Goal: Find specific page/section: Find specific page/section

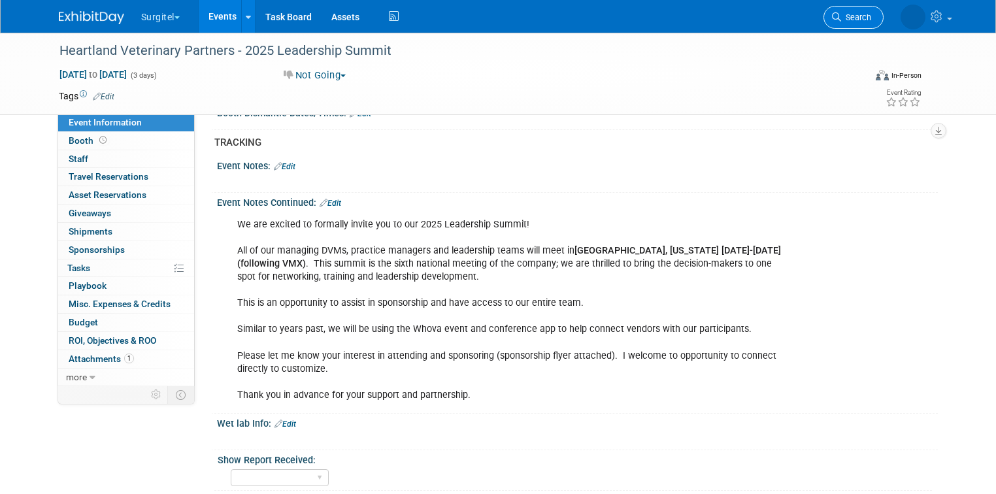
click at [872, 18] on span "Search" at bounding box center [857, 17] width 30 height 10
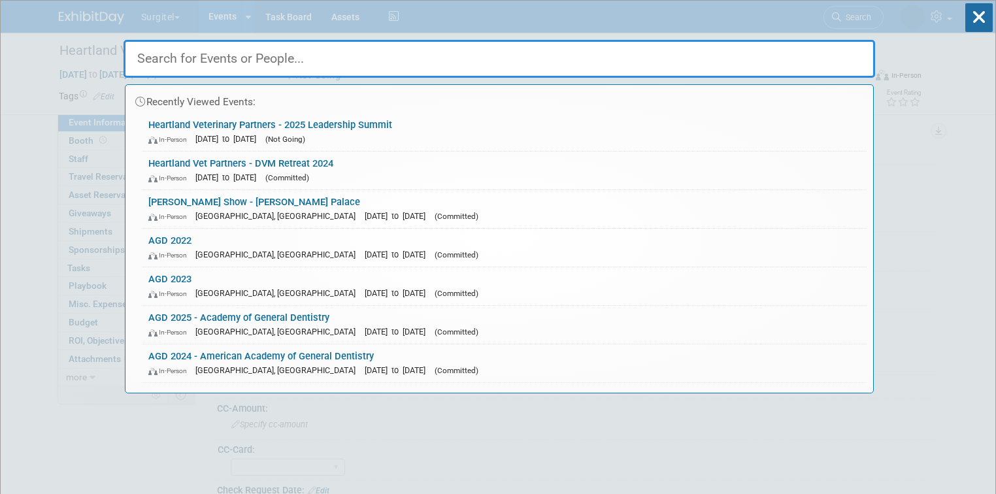
click at [554, 60] on input "text" at bounding box center [500, 59] width 752 height 38
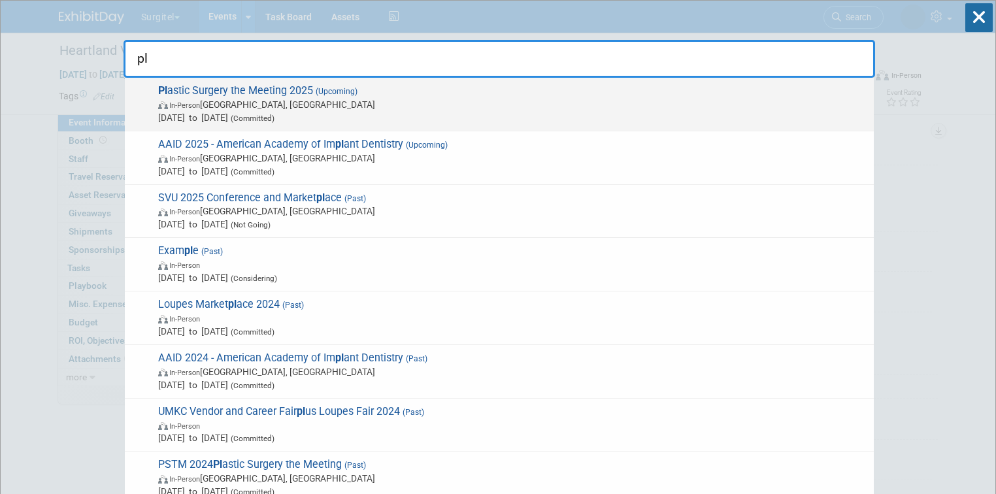
type input "pl"
click at [282, 112] on span "Oct 10, 2025 to Oct 12, 2025 (Committed)" at bounding box center [512, 117] width 709 height 13
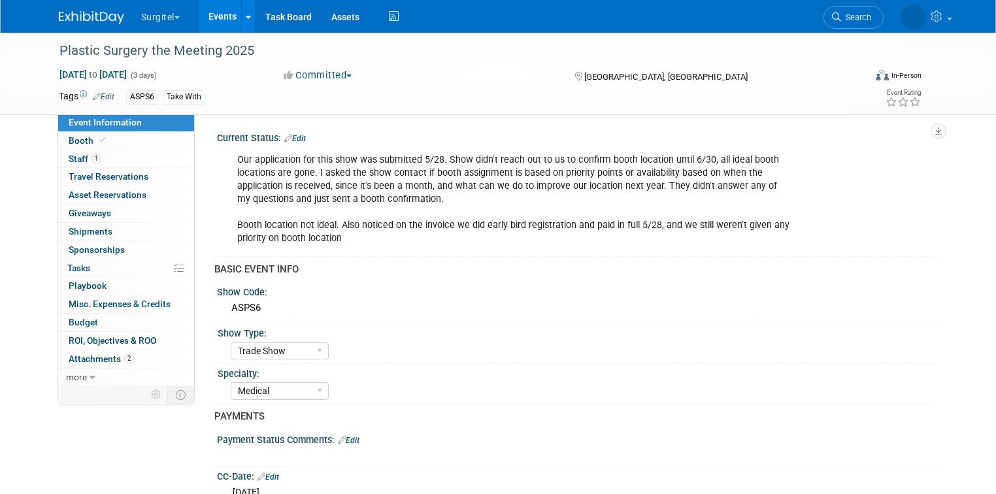
select select "Trade Show"
select select "Medical"
select select "SkyMiles - 93008"
select select "No"
click at [133, 139] on link "Booth" at bounding box center [126, 141] width 136 height 18
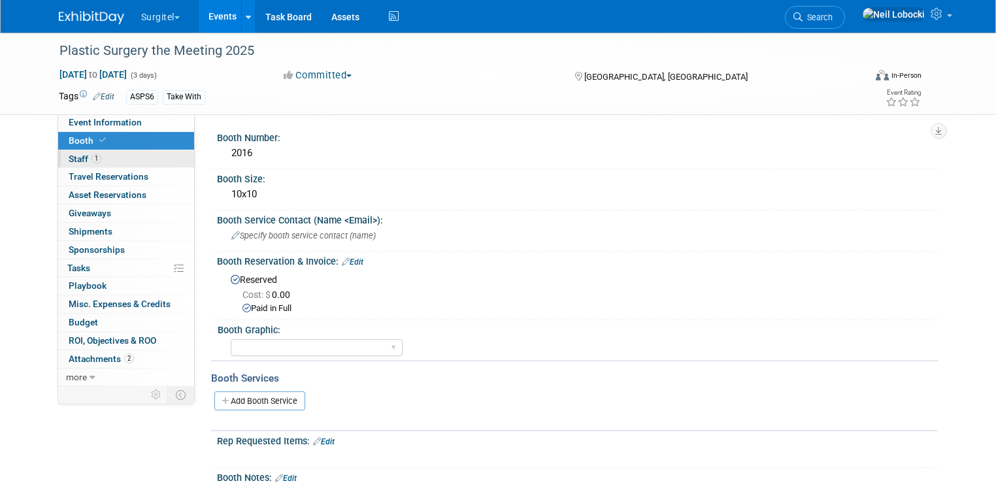
click at [146, 167] on link "1 Staff 1" at bounding box center [126, 159] width 136 height 18
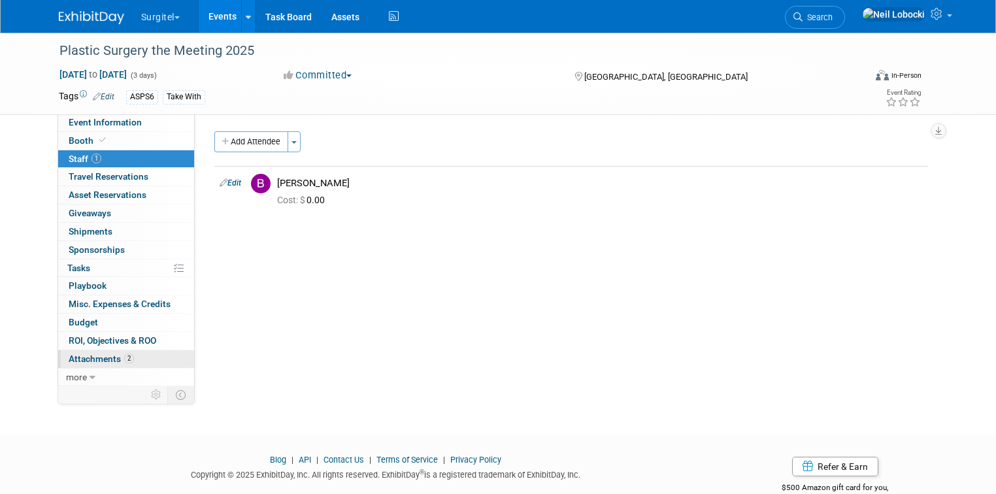
click at [128, 358] on link "2 Attachments 2" at bounding box center [126, 359] width 136 height 18
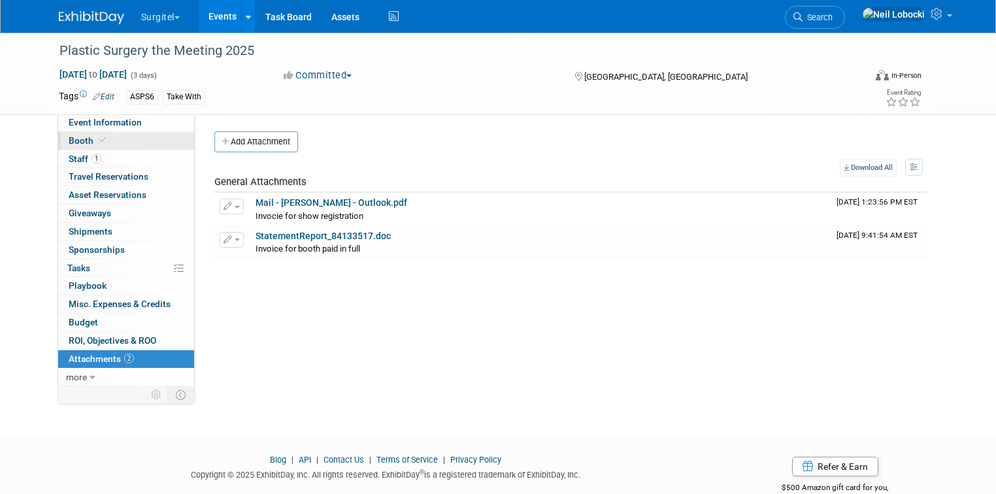
click at [120, 141] on link "Booth" at bounding box center [126, 141] width 136 height 18
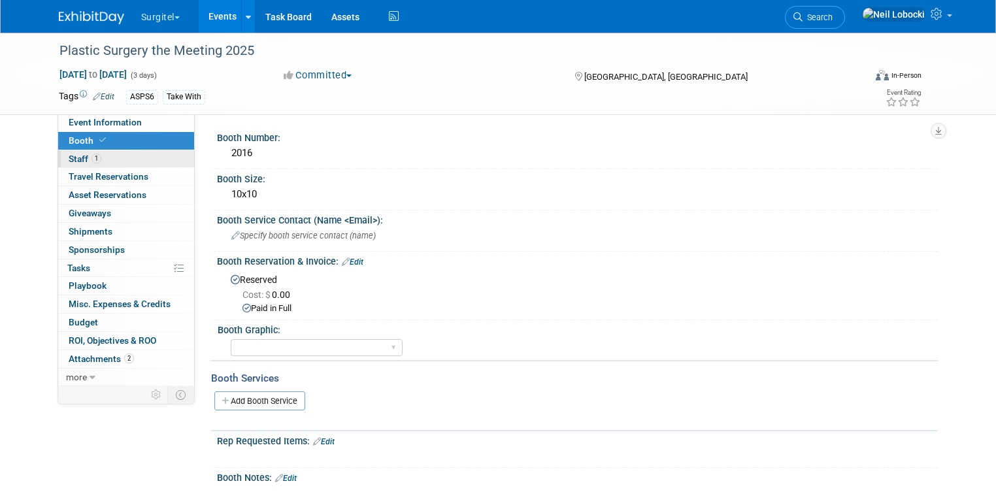
click at [112, 160] on link "1 Staff 1" at bounding box center [126, 159] width 136 height 18
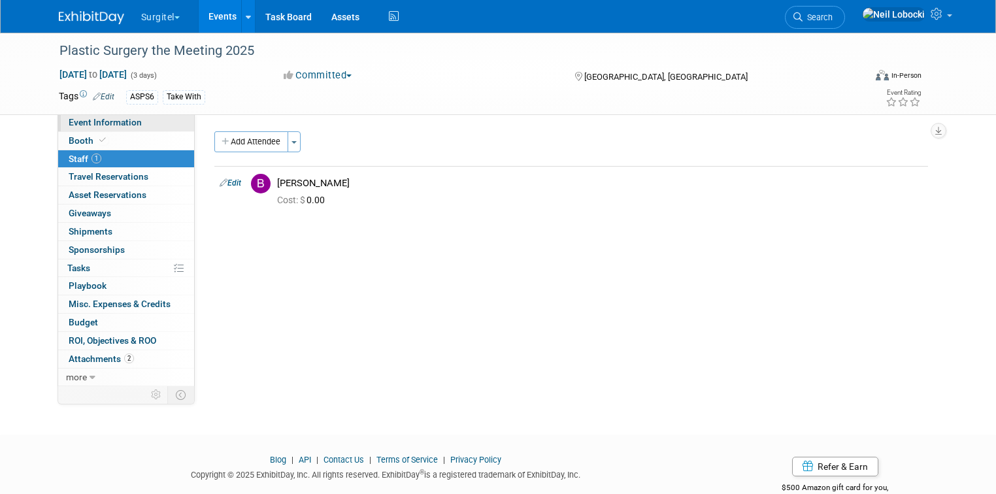
click at [98, 121] on span "Event Information" at bounding box center [105, 122] width 73 height 10
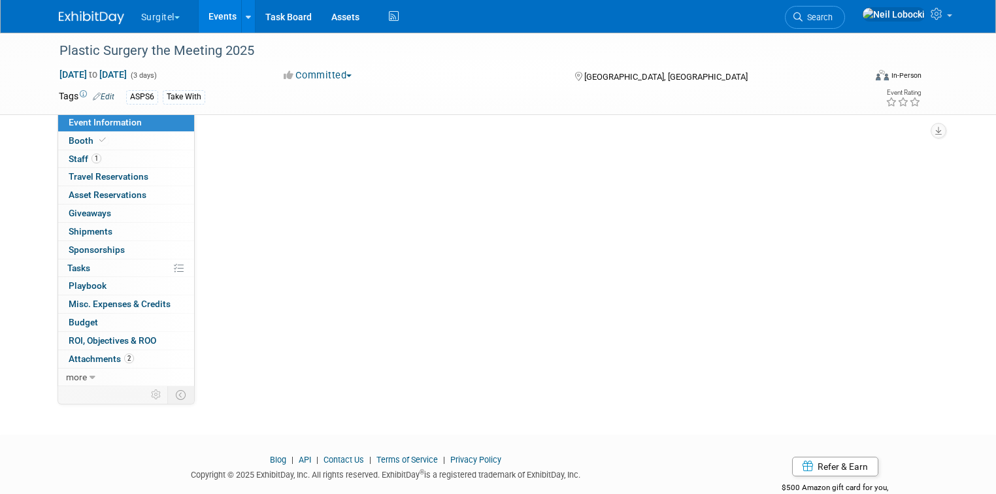
select select "Trade Show"
select select "Medical"
select select "SkyMiles - 93008"
select select "No"
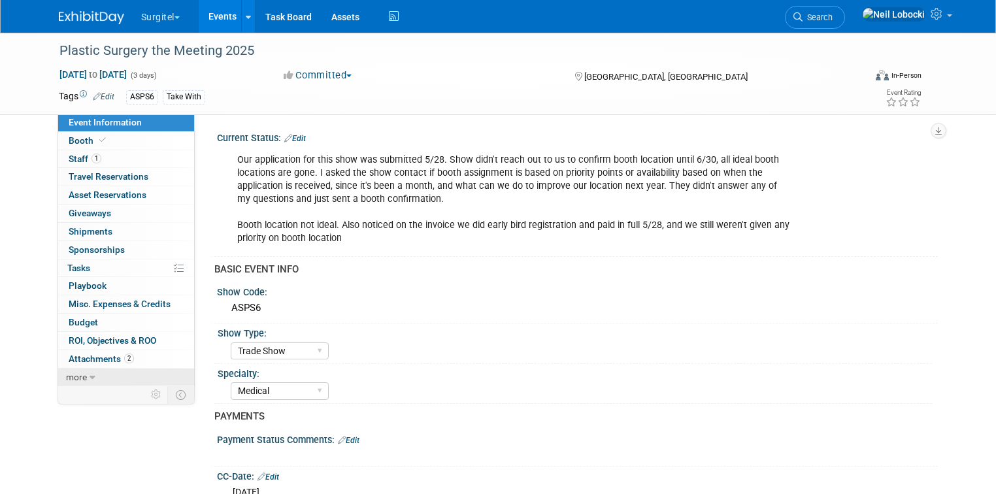
click at [88, 374] on link "more" at bounding box center [126, 378] width 136 height 18
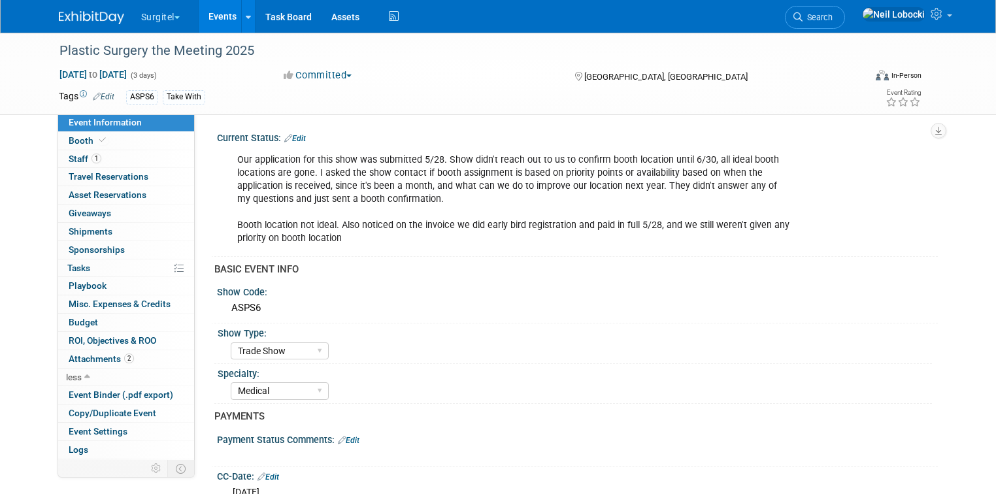
click at [808, 242] on div "Our application for this show was submitted 5/28. Show didn't reach out to us t…" at bounding box center [518, 199] width 580 height 105
click at [217, 16] on link "Events" at bounding box center [223, 16] width 48 height 33
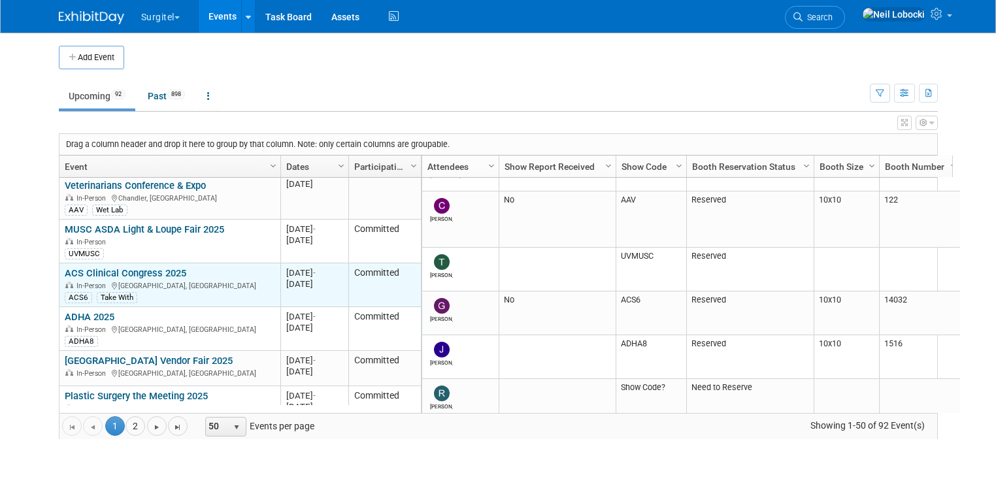
scroll to position [565, 0]
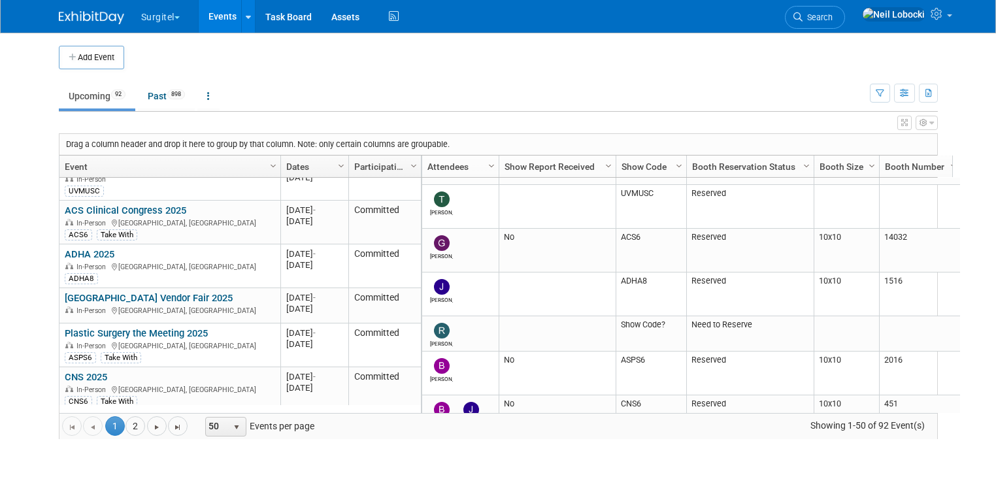
drag, startPoint x: 142, startPoint y: 211, endPoint x: 24, endPoint y: 247, distance: 123.7
click at [24, 247] on body "Surgitel Choose Workspace: Surgitel SurgiTel Test Events Add Event Bulk Upload …" at bounding box center [498, 247] width 996 height 494
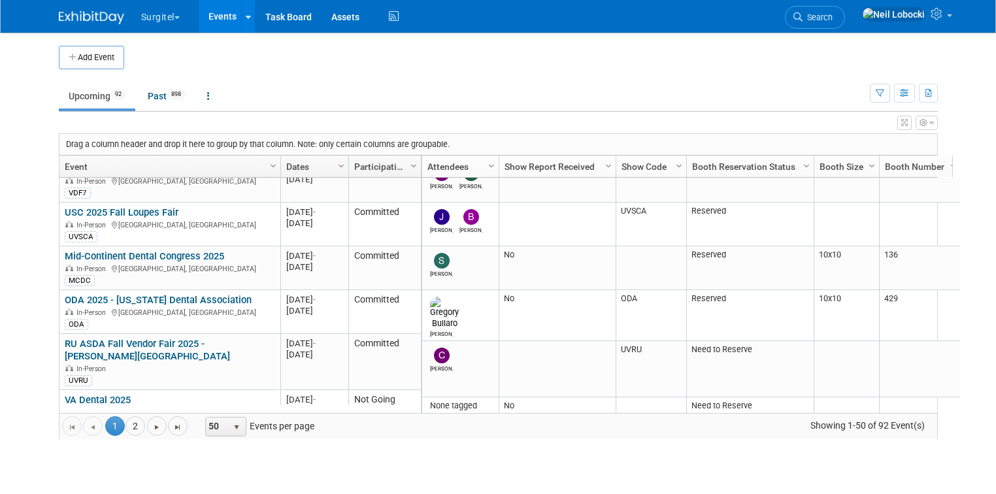
scroll to position [0, 0]
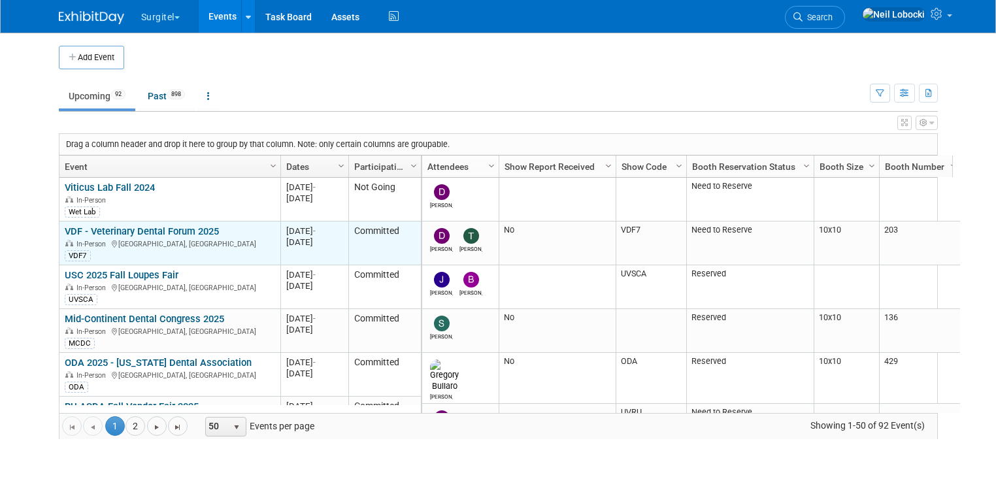
click at [153, 226] on link "VDF - Veterinary Dental Forum 2025" at bounding box center [142, 232] width 154 height 12
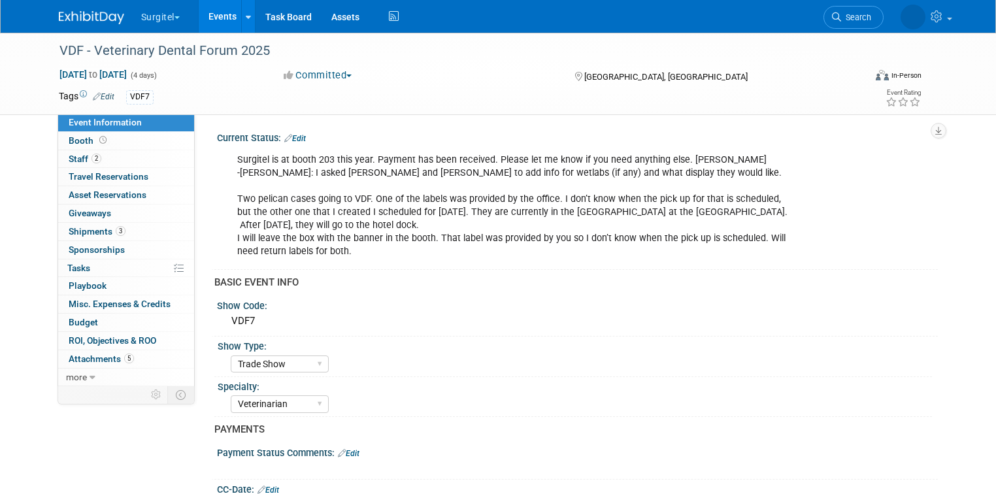
select select "Trade Show"
select select "Veterinarian"
select select "No"
click at [94, 231] on span "Shipments 3" at bounding box center [97, 231] width 57 height 10
